Goal: Task Accomplishment & Management: Use online tool/utility

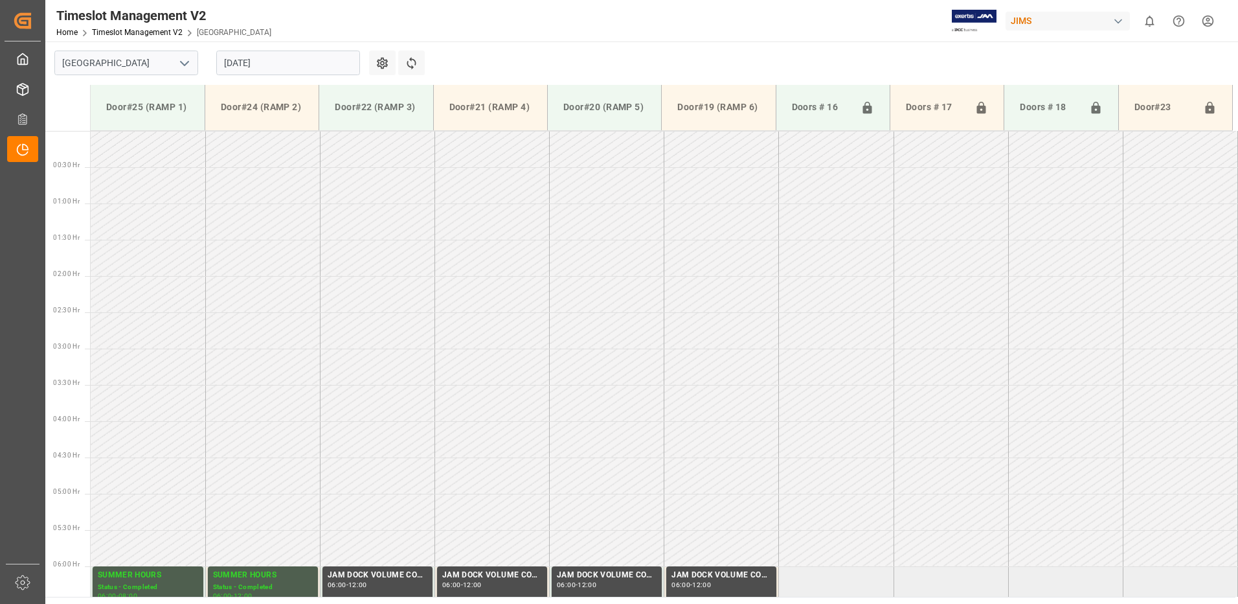
drag, startPoint x: 0, startPoint y: 0, endPoint x: 315, endPoint y: 70, distance: 323.0
click at [315, 70] on input "[DATE]" at bounding box center [288, 63] width 144 height 25
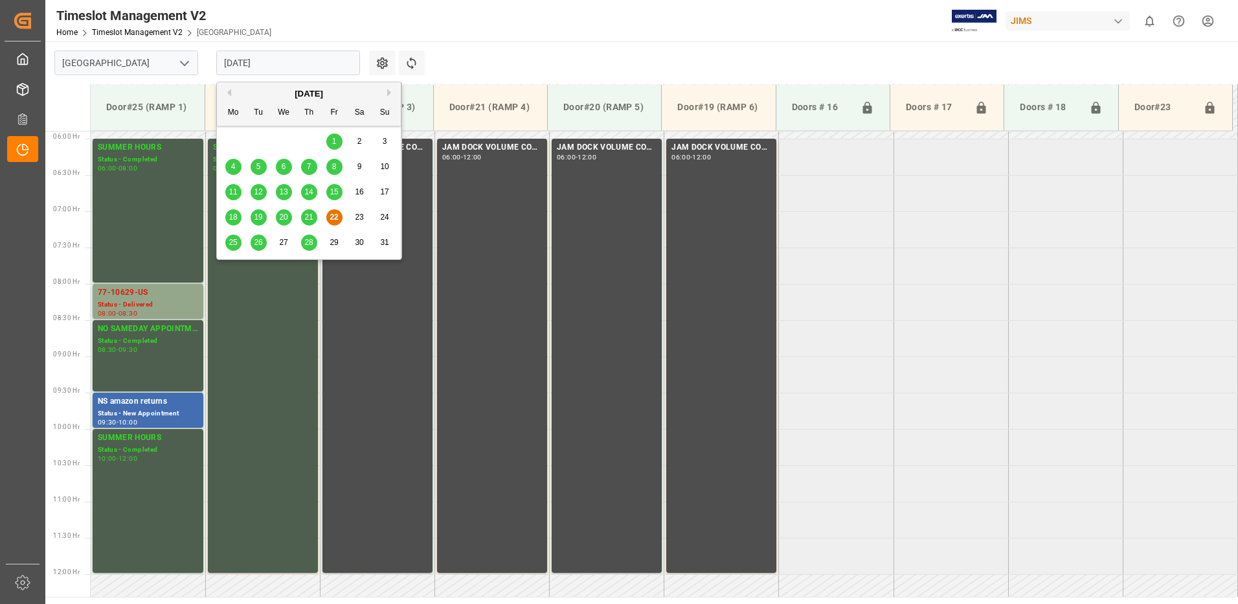
click at [314, 187] on div "14" at bounding box center [309, 193] width 16 height 16
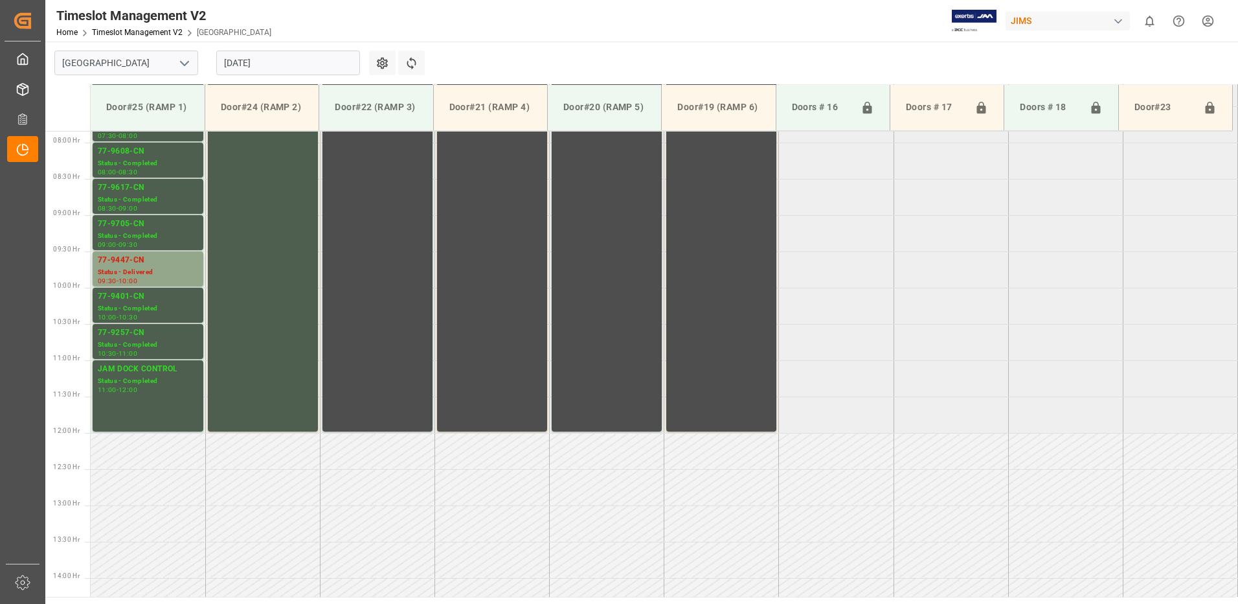
scroll to position [572, 0]
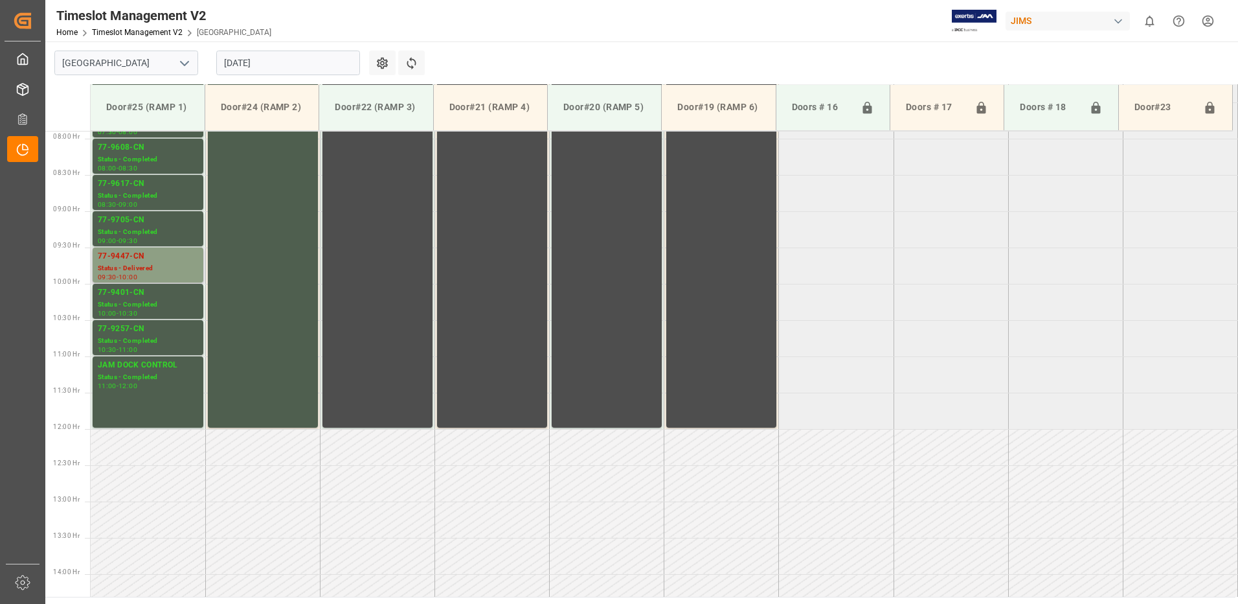
click at [133, 258] on div "77-9447-CN" at bounding box center [148, 256] width 100 height 13
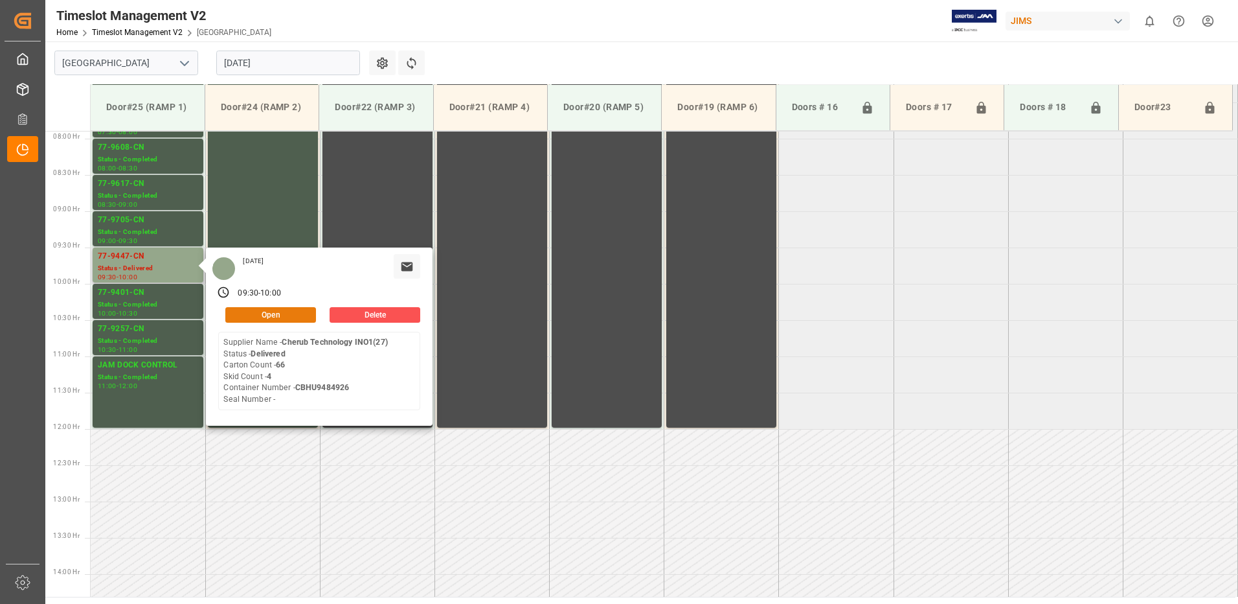
click at [281, 315] on button "Open" at bounding box center [270, 315] width 91 height 16
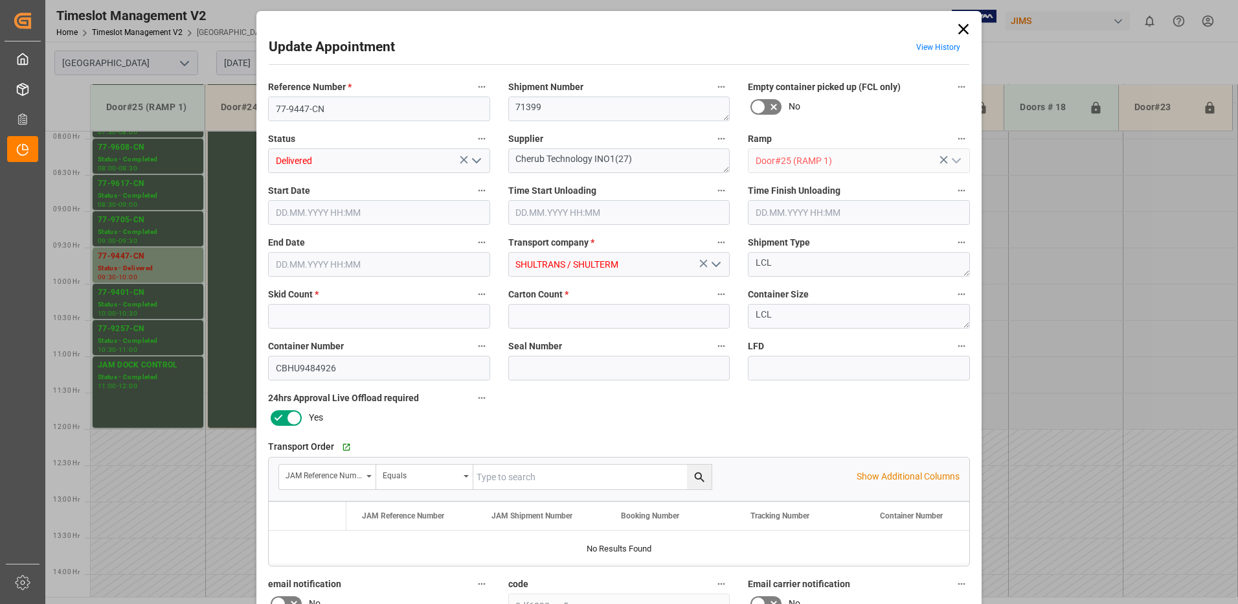
type input "4"
type input "66"
type input "[DATE] 09:30"
type input "[DATE] 09:15"
type input "[DATE] 10:00"
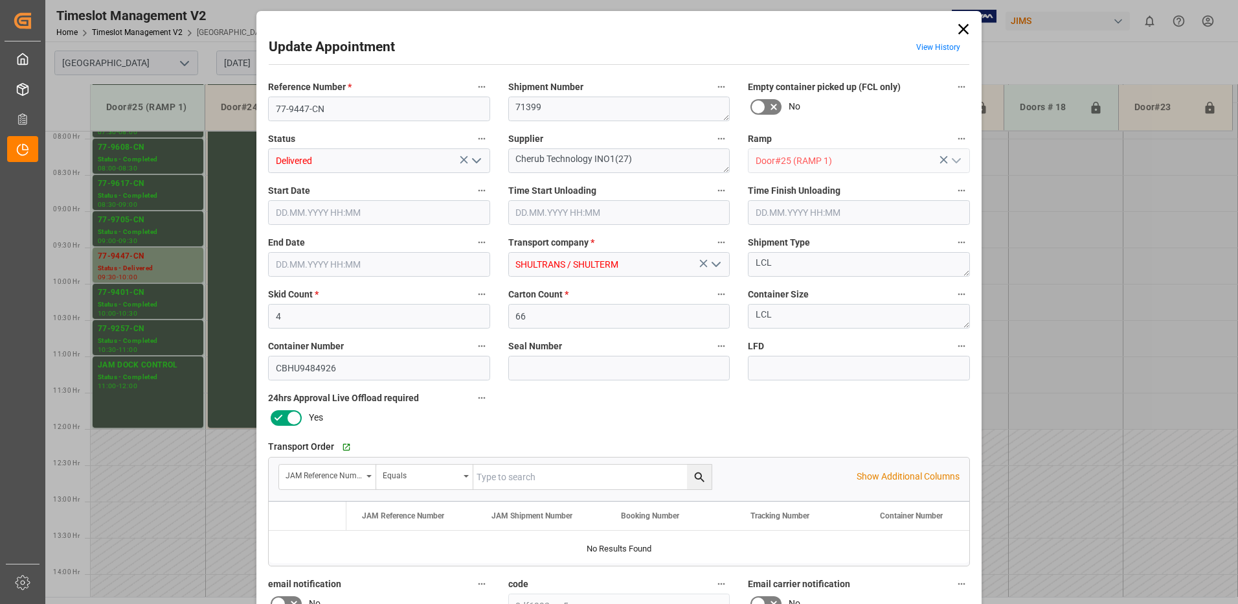
type input "[DATE] 11:55"
click at [475, 161] on icon "open menu" at bounding box center [477, 161] width 16 height 16
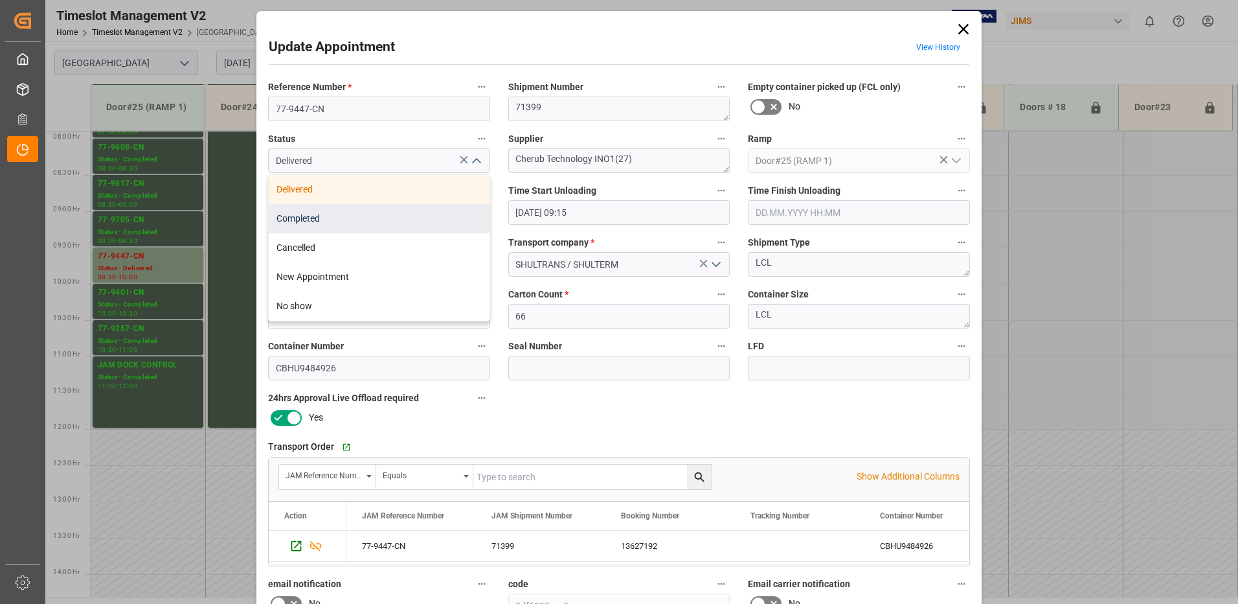
click at [363, 222] on div "Completed" at bounding box center [379, 218] width 221 height 29
type input "Completed"
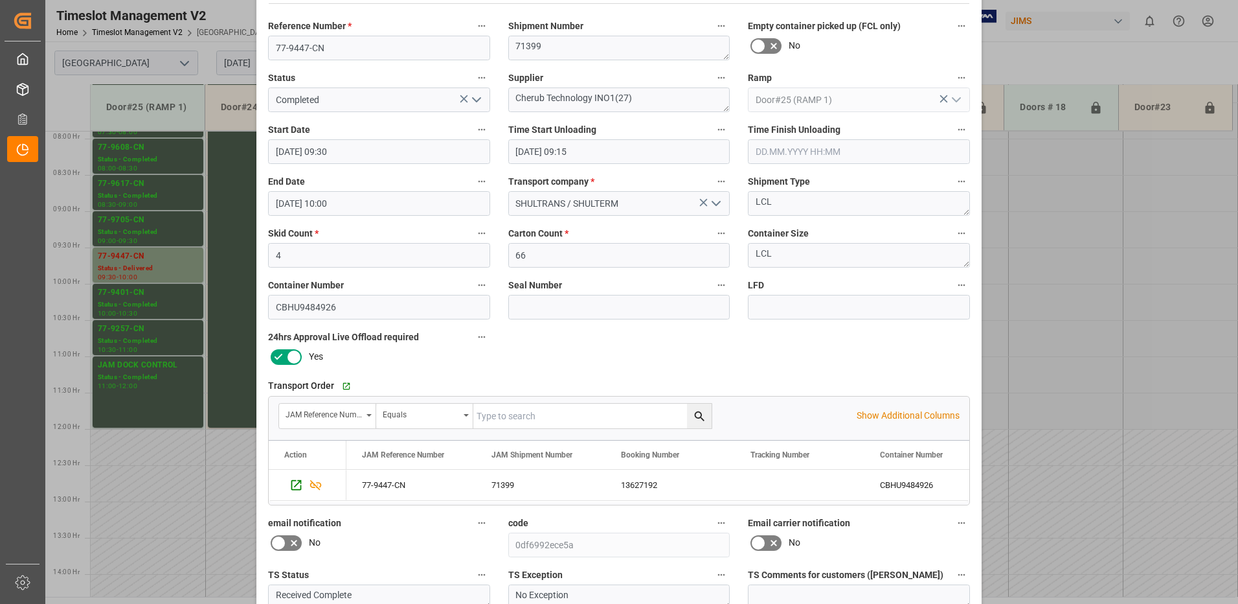
scroll to position [184, 0]
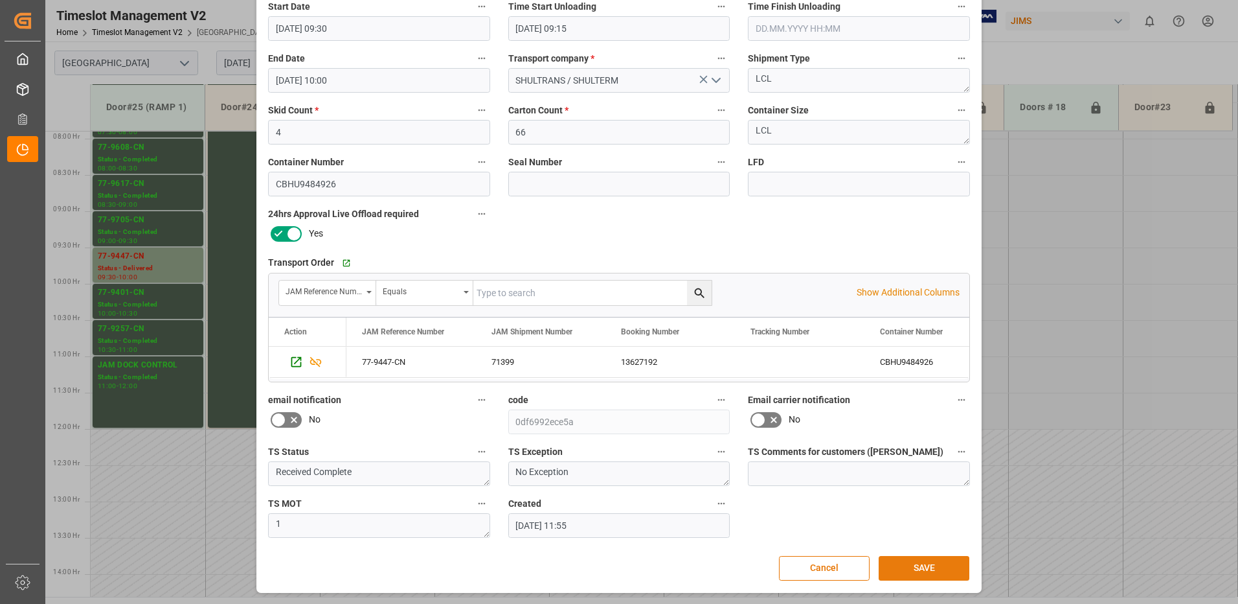
click at [925, 571] on button "SAVE" at bounding box center [924, 568] width 91 height 25
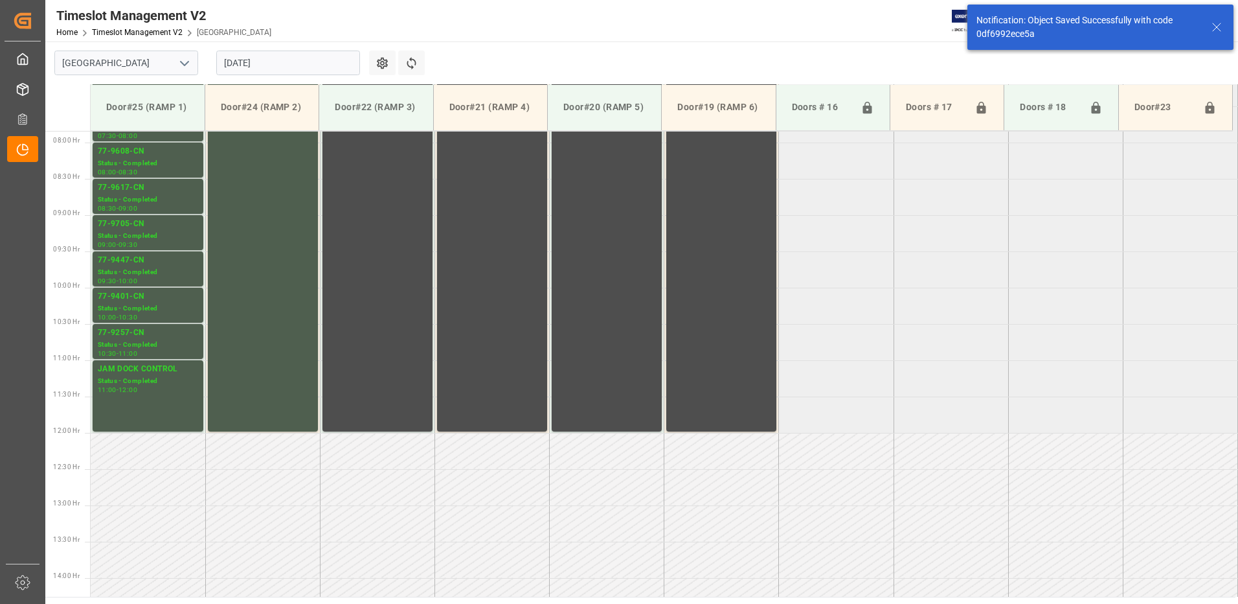
scroll to position [572, 0]
